Goal: Navigation & Orientation: Find specific page/section

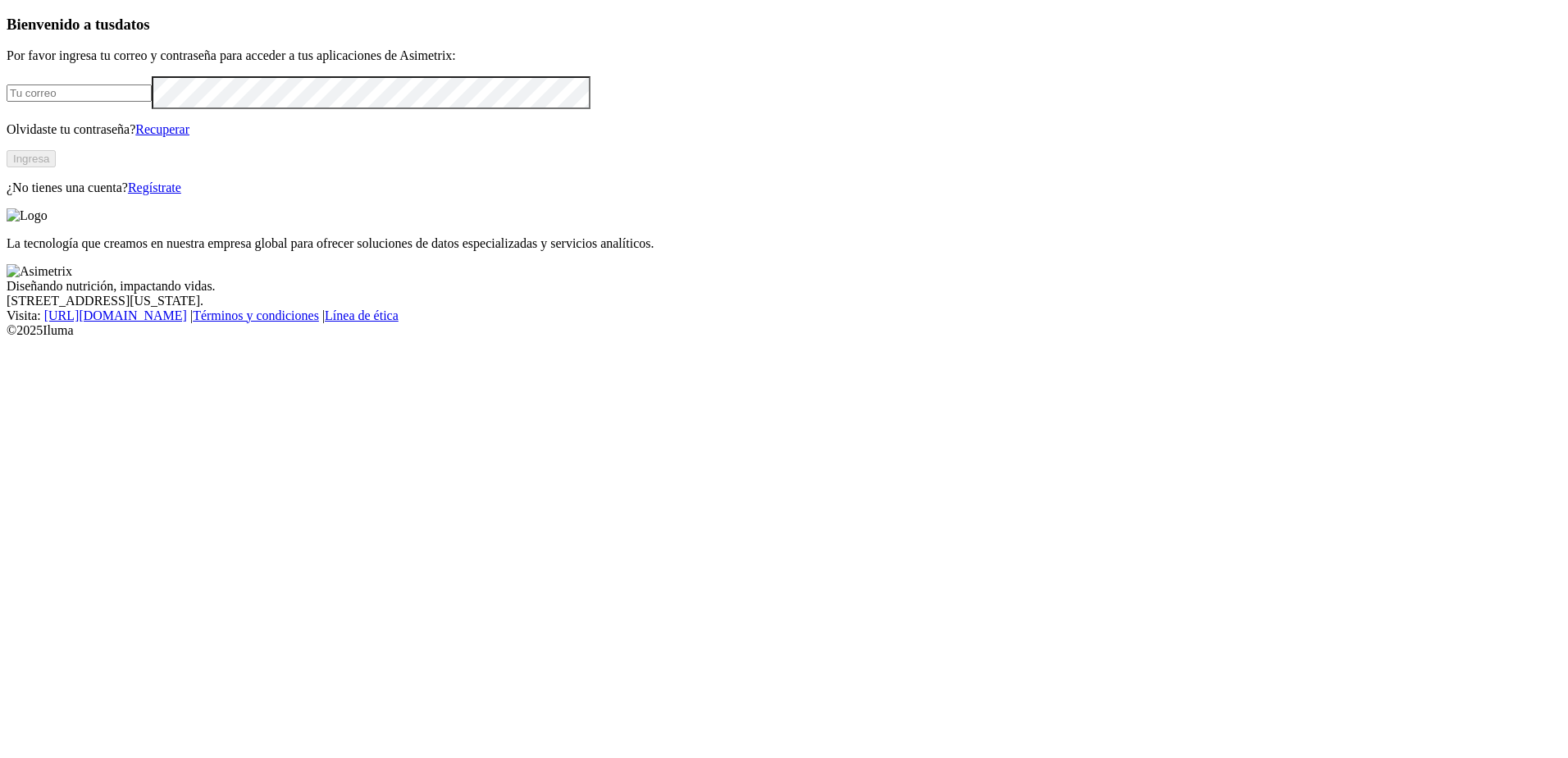
click at [129, 102] on input "email" at bounding box center [78, 93] width 145 height 18
type input "alejandra.perez@cipa.com.co"
click at [55, 167] on button "Ingresa" at bounding box center [31, 159] width 49 height 18
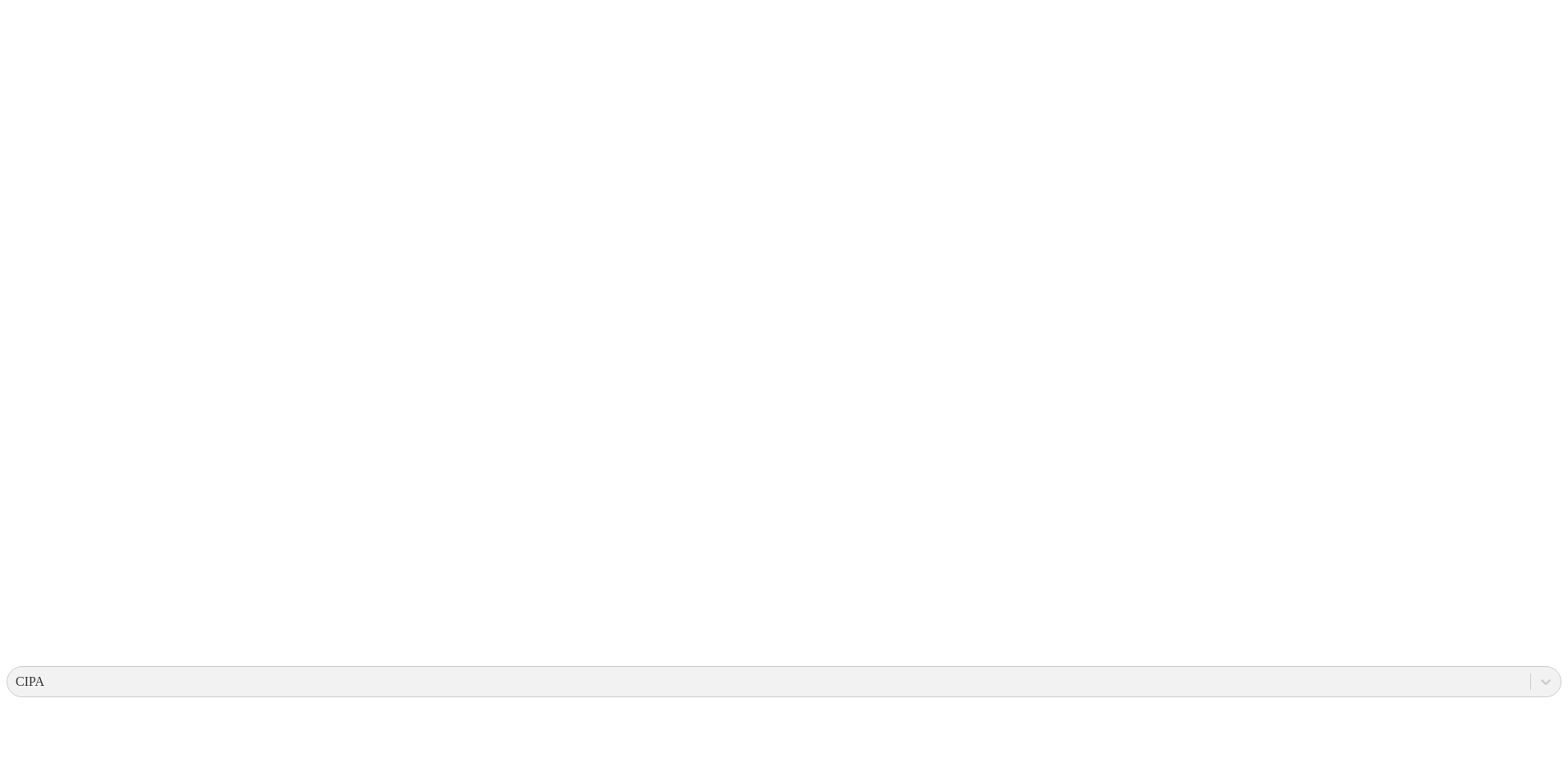
click at [1189, 669] on div "CIPA" at bounding box center [768, 681] width 1523 height 25
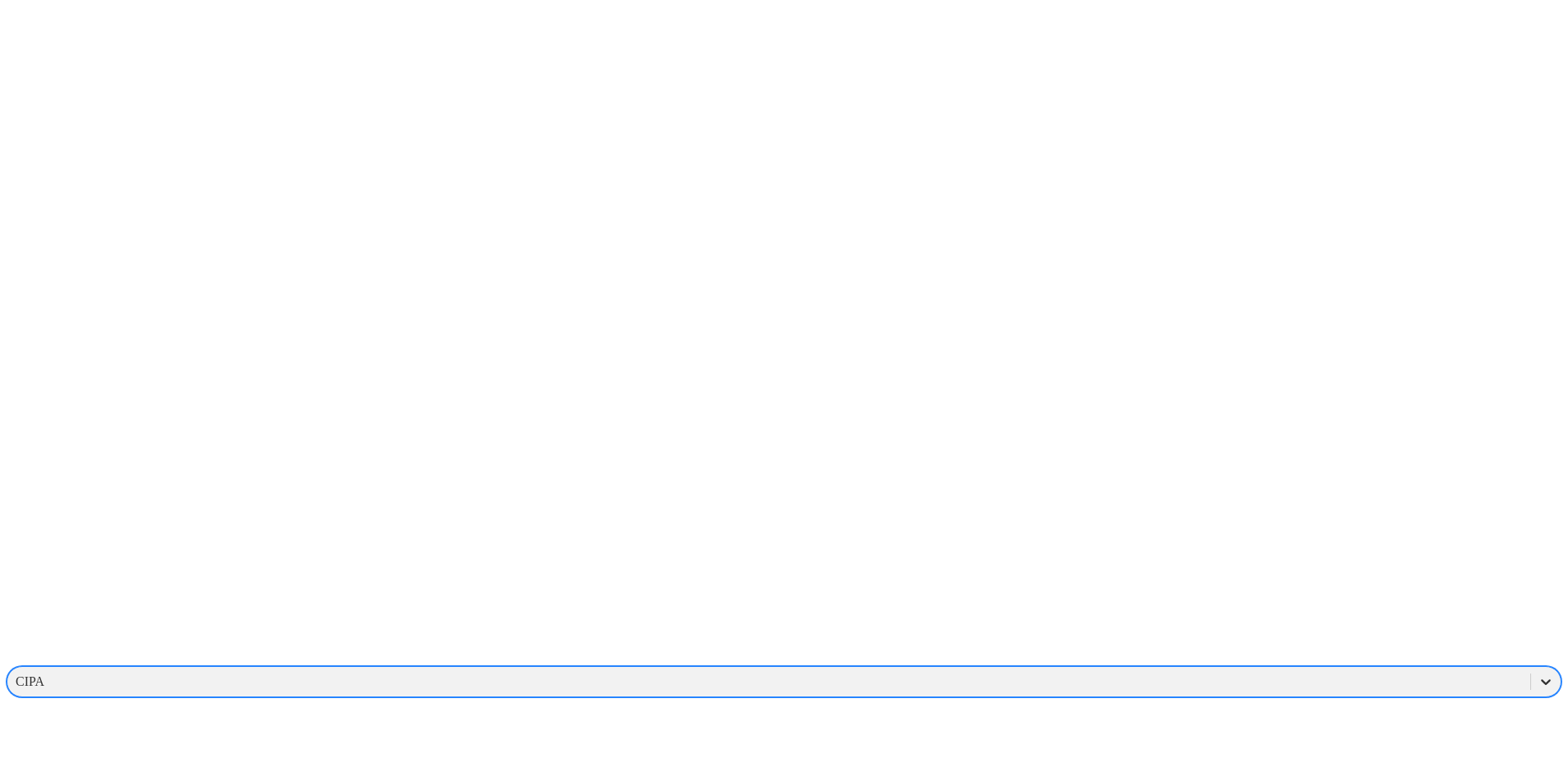
click at [1537, 673] on icon at bounding box center [1545, 681] width 17 height 17
